Goal: Transaction & Acquisition: Purchase product/service

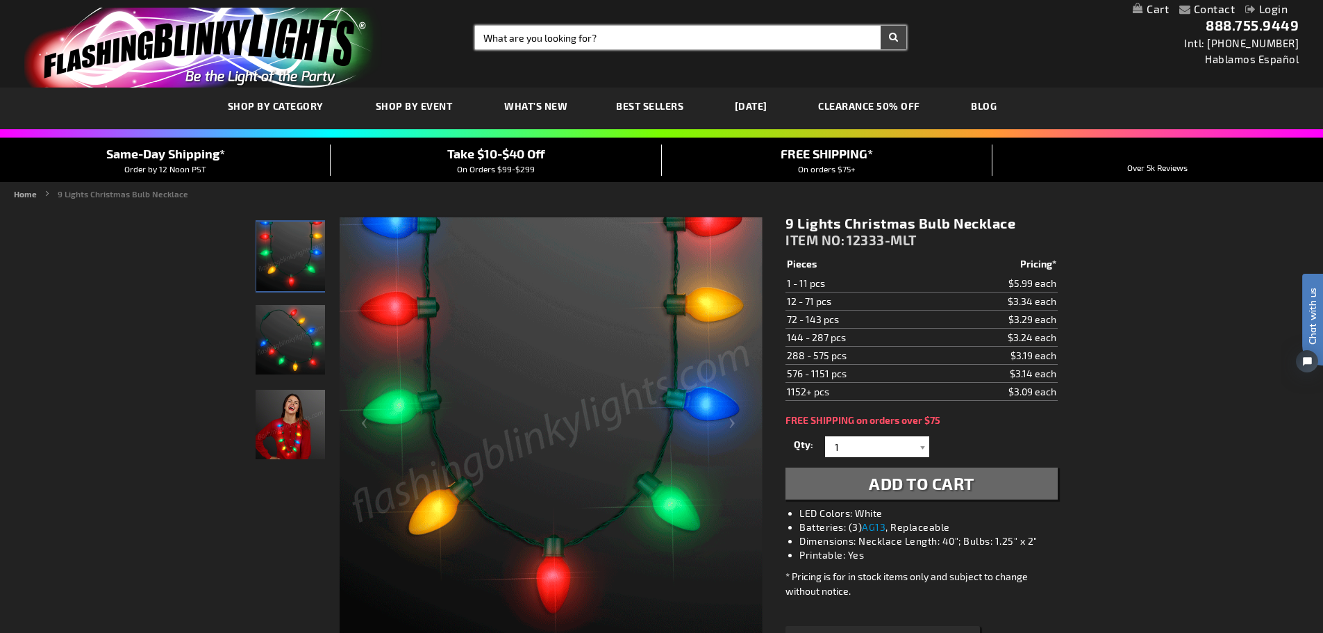
click at [583, 37] on input "Search" at bounding box center [690, 38] width 431 height 24
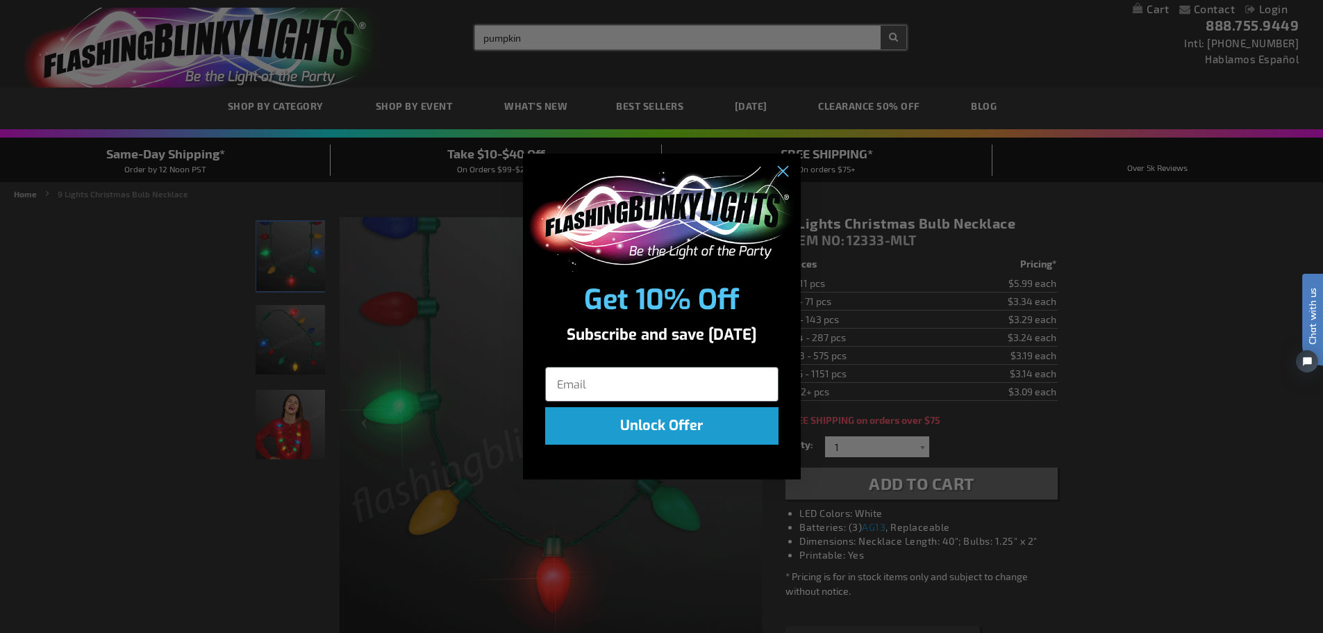
type input "pumpkin"
type input "li"
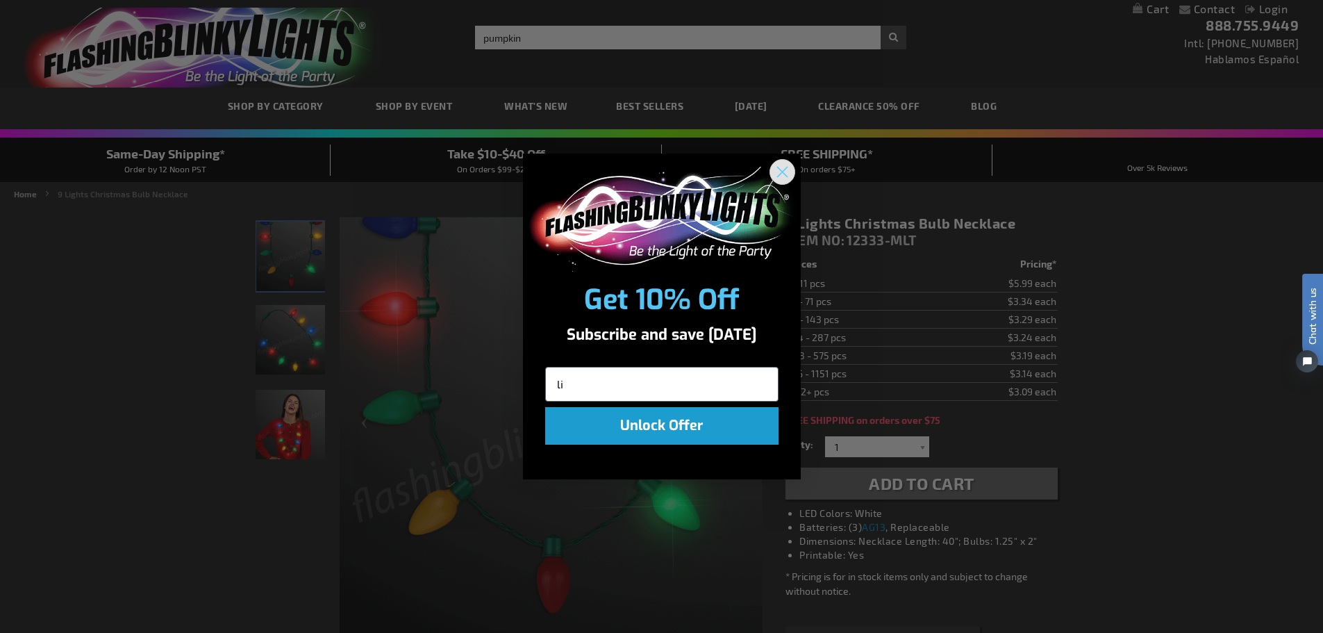
click at [780, 172] on circle "Close dialog" at bounding box center [781, 171] width 23 height 23
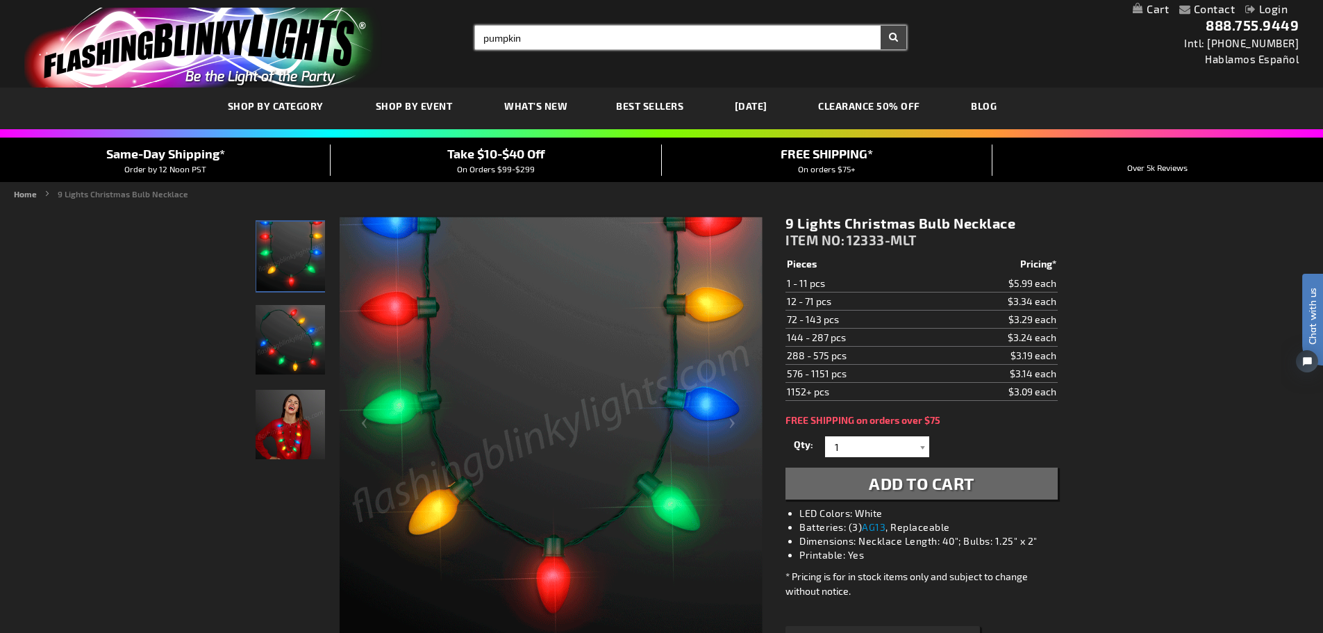
click at [649, 40] on input "pumpkin" at bounding box center [690, 38] width 431 height 24
type input "pumpkin light up necklace"
click at [880, 26] on button "Search" at bounding box center [893, 38] width 26 height 24
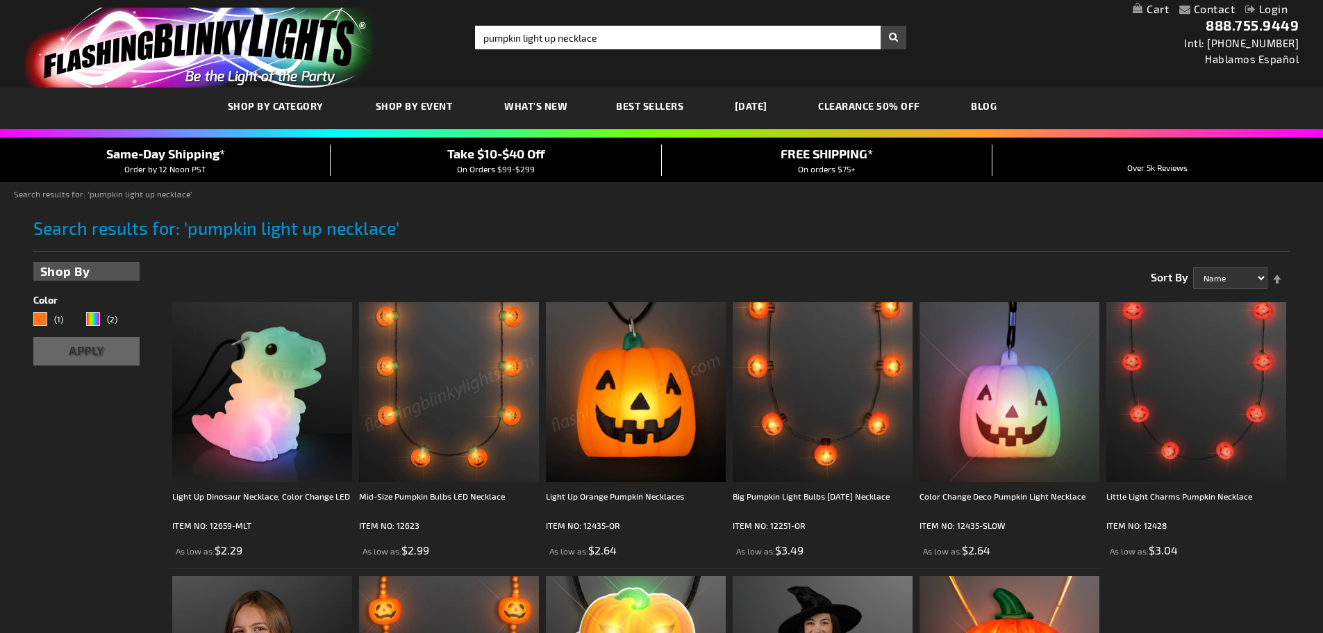
click at [476, 388] on img at bounding box center [449, 392] width 180 height 180
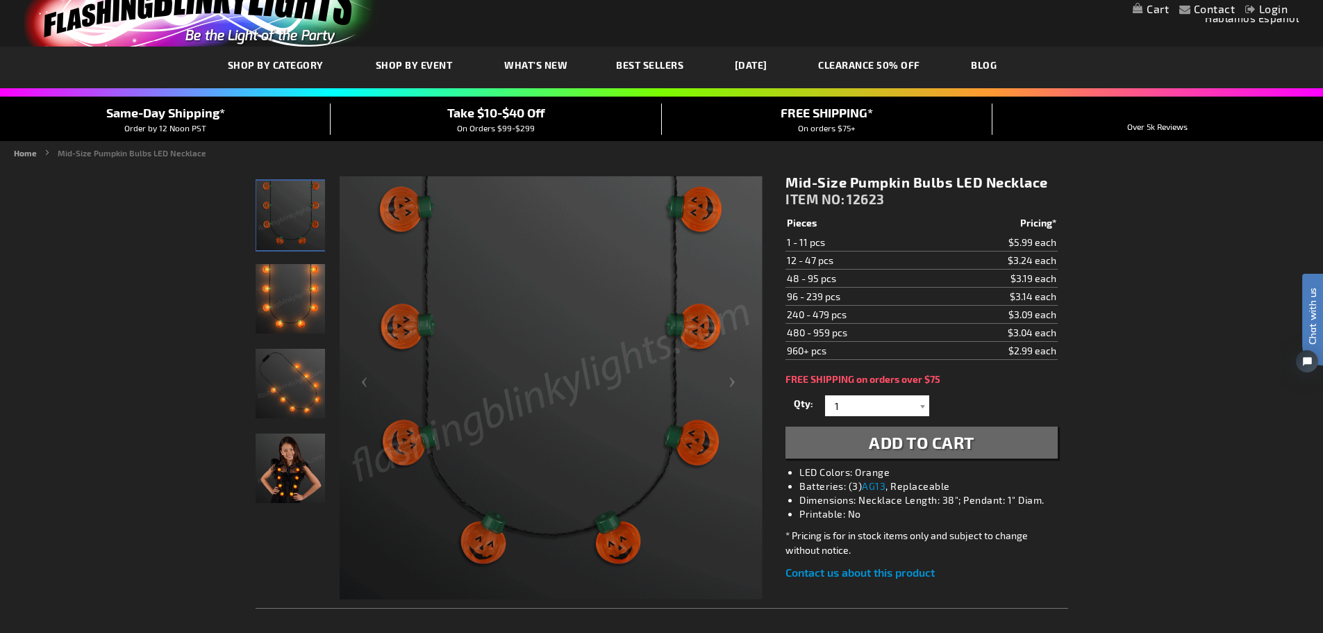
scroll to position [23, 0]
